Goal: Use online tool/utility

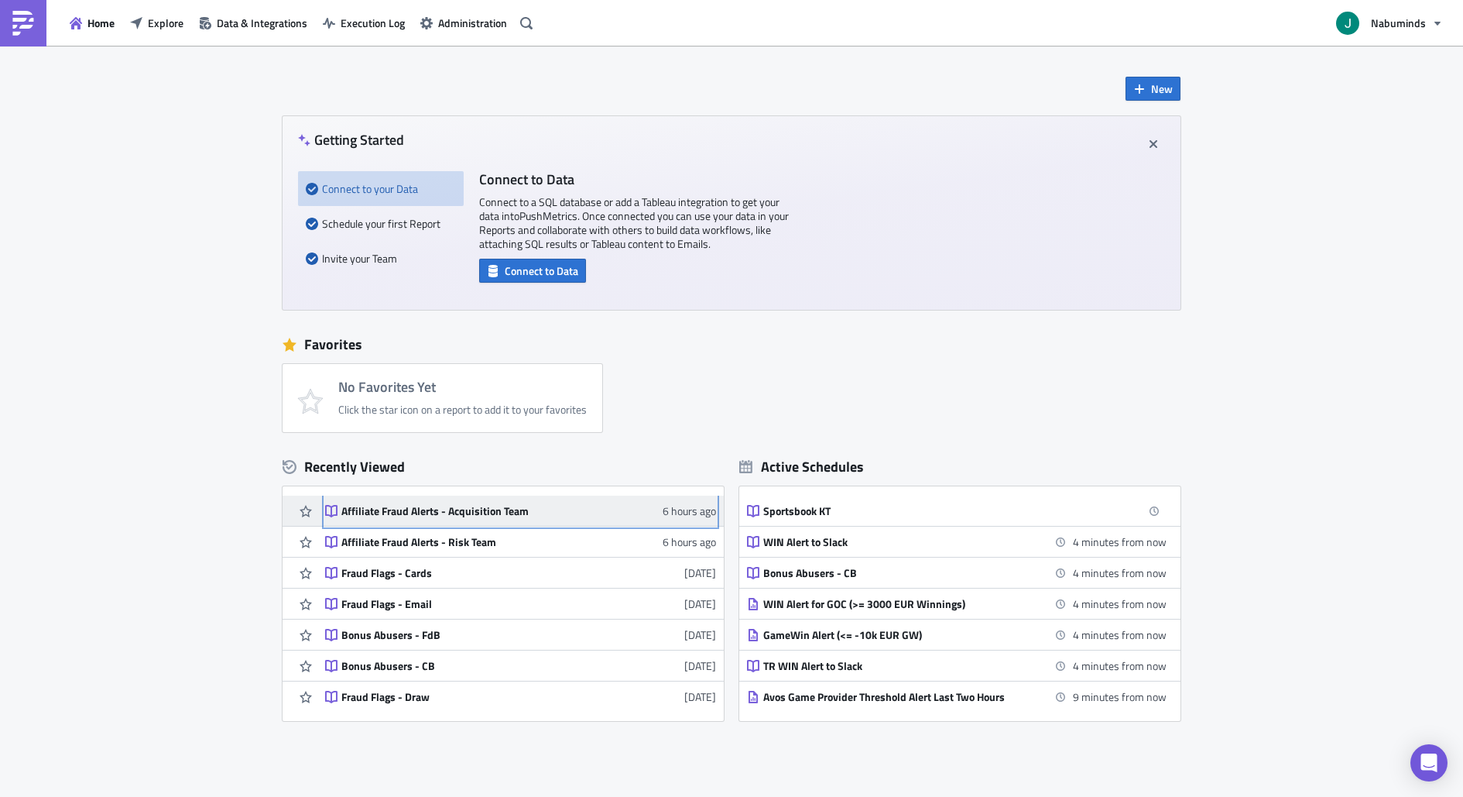
click at [539, 506] on div "Affiliate Fraud Alerts - Acquisition Team" at bounding box center [476, 511] width 271 height 14
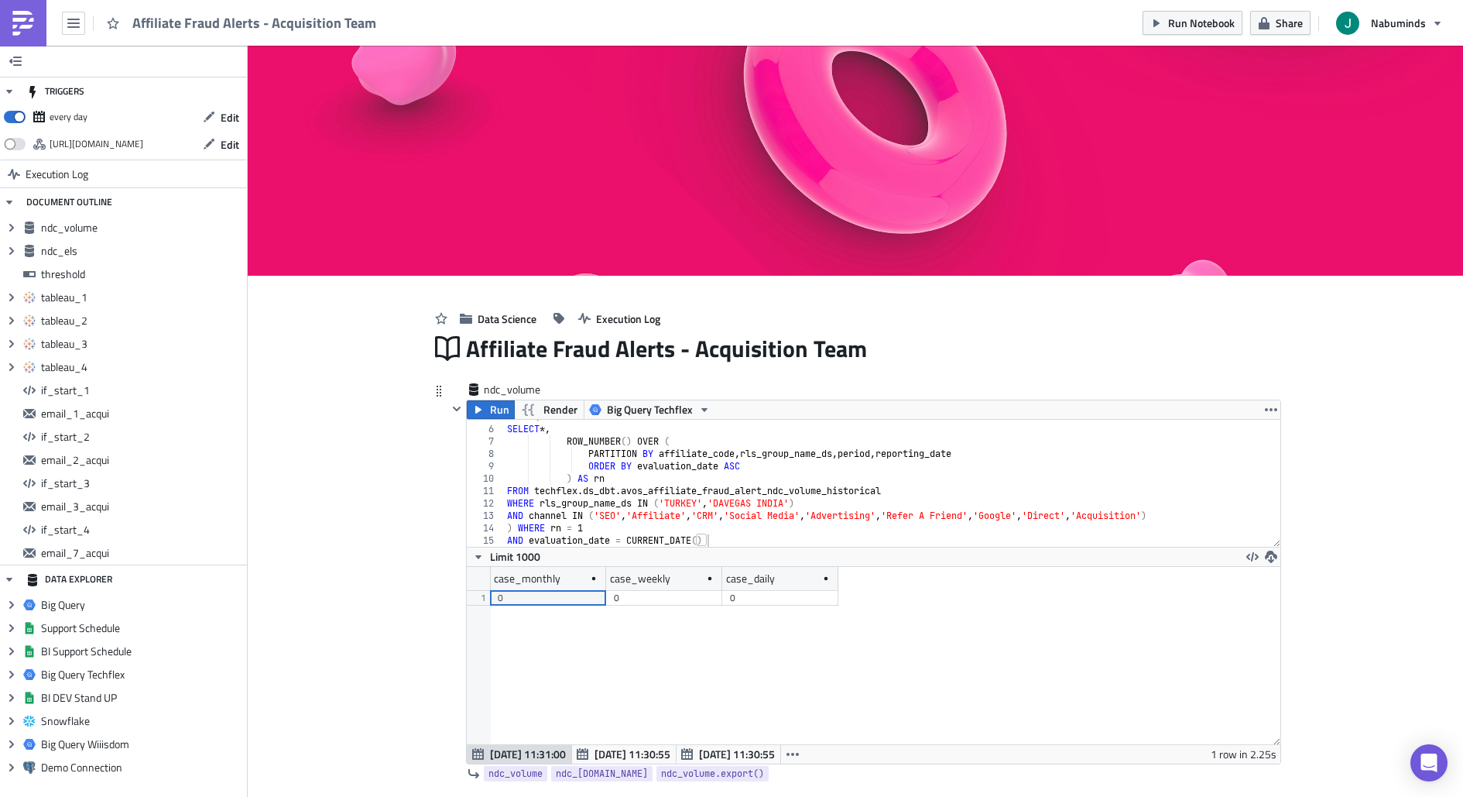
scroll to position [12, 0]
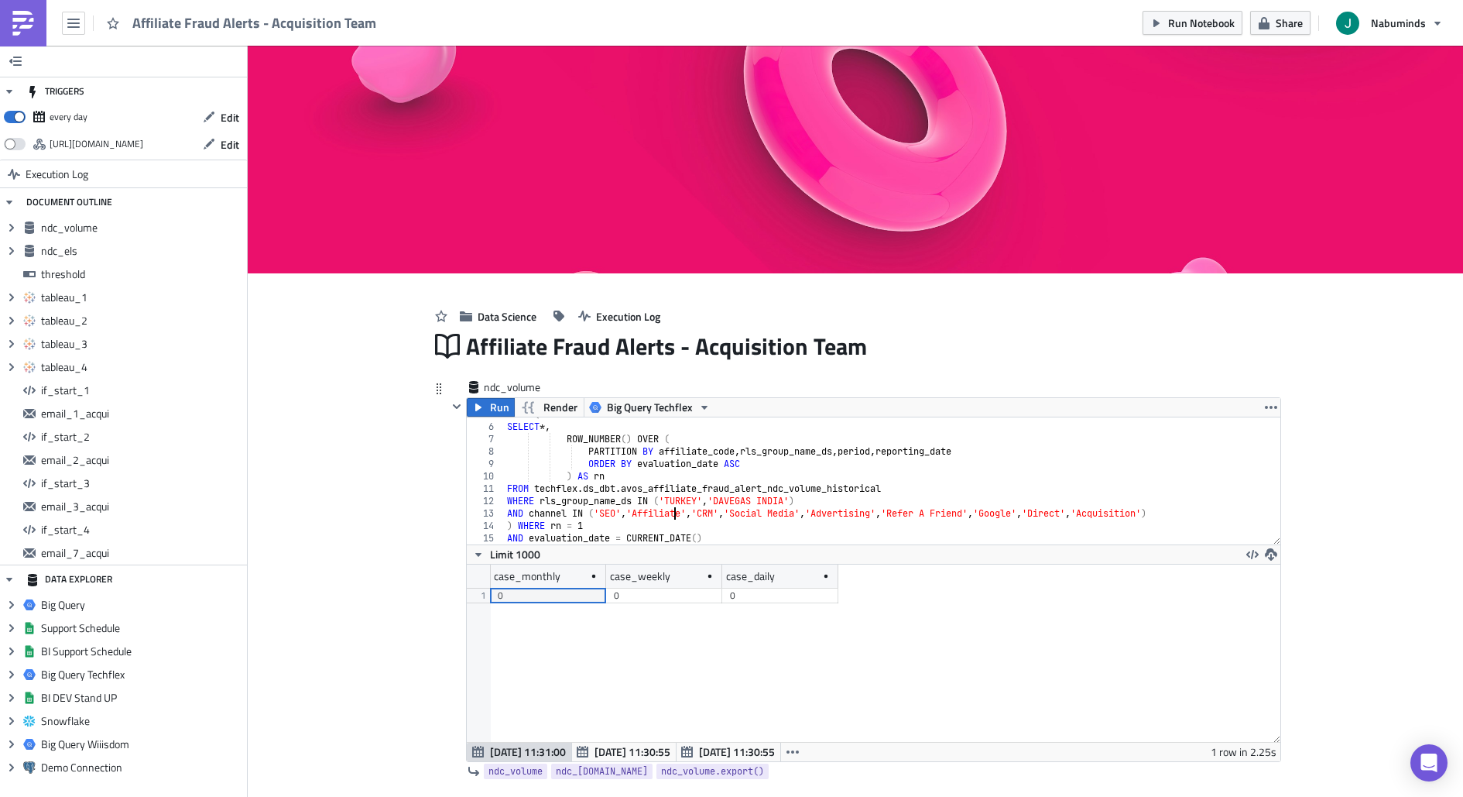
click at [671, 508] on div "FROM ( SELECT *, ROW_NUMBER ( ) OVER ( PARTITION BY affiliate_code , rls_group_…" at bounding box center [892, 484] width 777 height 152
type textarea "-- AND channel IN ('SEO', 'Affiliate', 'CRM', 'Social Media', 'Advertising', 'R…"
click at [1241, 516] on div "FROM ( SELECT *, ROW_NUMBER ( ) OVER ( PARTITION BY affiliate_code , rls_group_…" at bounding box center [892, 484] width 777 height 152
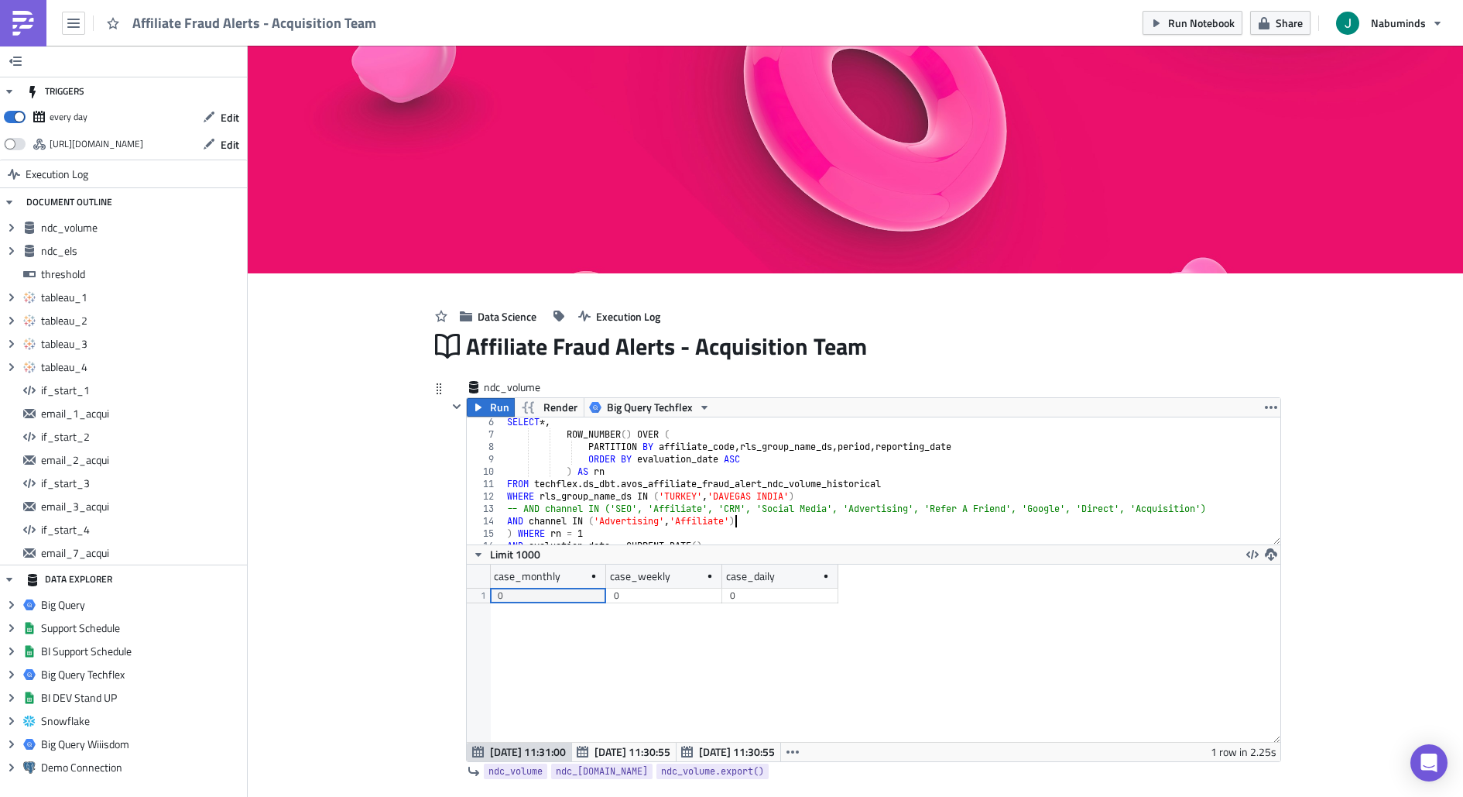
scroll to position [67, 0]
type textarea "AND channel IN ('Advertising', 'Affiliate)"
click at [485, 406] on button "Run" at bounding box center [491, 407] width 48 height 19
